Goal: Task Accomplishment & Management: Use online tool/utility

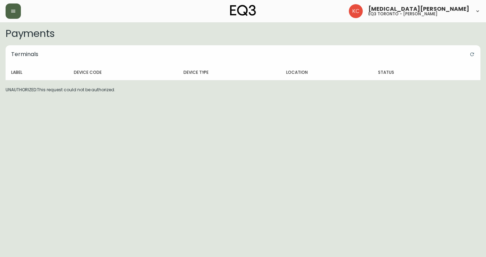
click at [14, 12] on icon "button" at bounding box center [13, 11] width 6 height 6
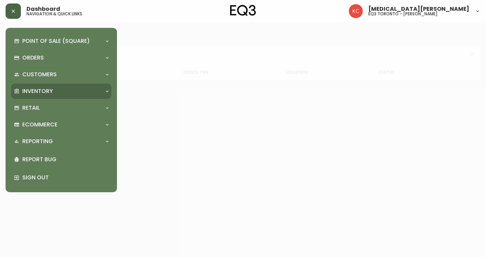
click at [37, 89] on p "Inventory" at bounding box center [37, 91] width 31 height 8
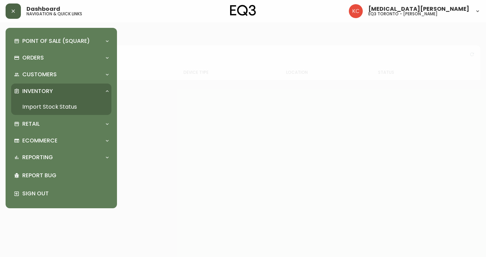
click at [43, 103] on link "Import Stock Status" at bounding box center [61, 107] width 100 height 16
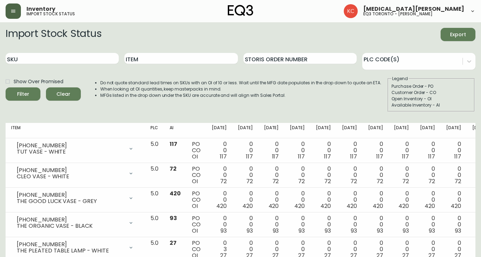
click at [270, 30] on div "Import Stock Status Export" at bounding box center [241, 34] width 470 height 13
